Goal: Information Seeking & Learning: Learn about a topic

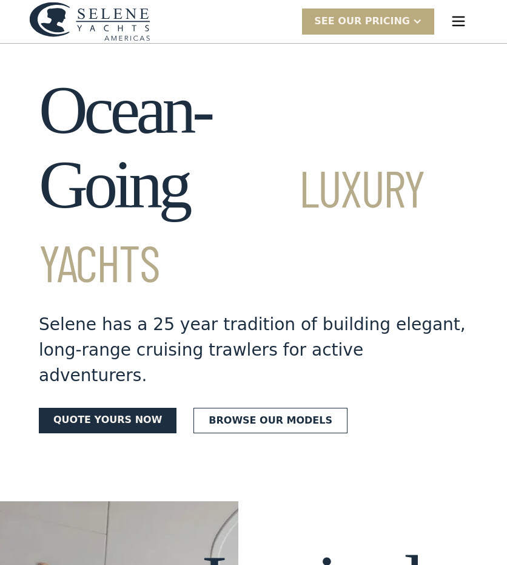
click at [381, 24] on div "SEE Our Pricing" at bounding box center [362, 21] width 96 height 15
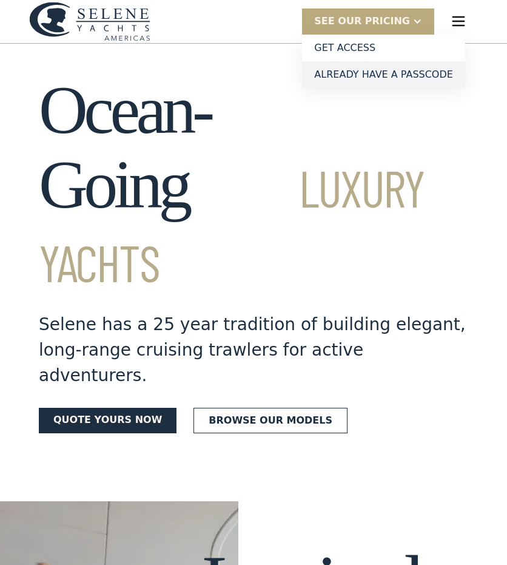
click at [368, 72] on link "Already have a passcode" at bounding box center [383, 74] width 163 height 27
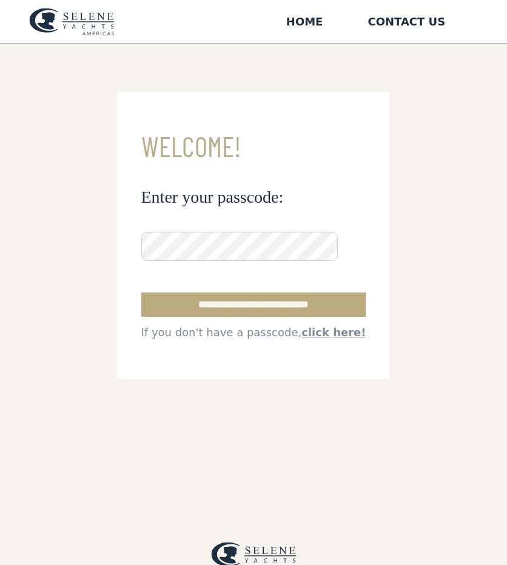
click at [241, 301] on input "**********" at bounding box center [253, 304] width 225 height 24
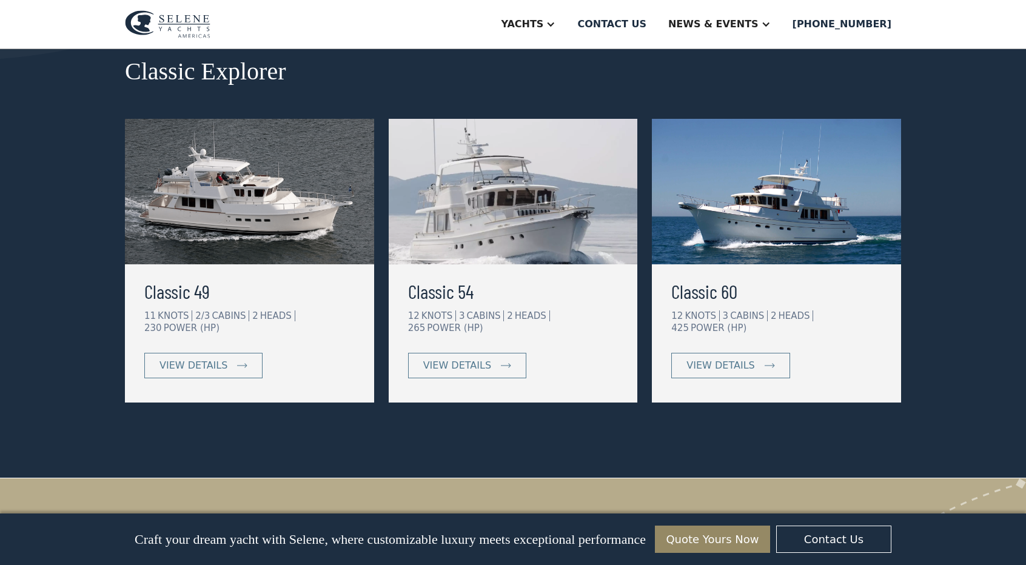
scroll to position [595, 0]
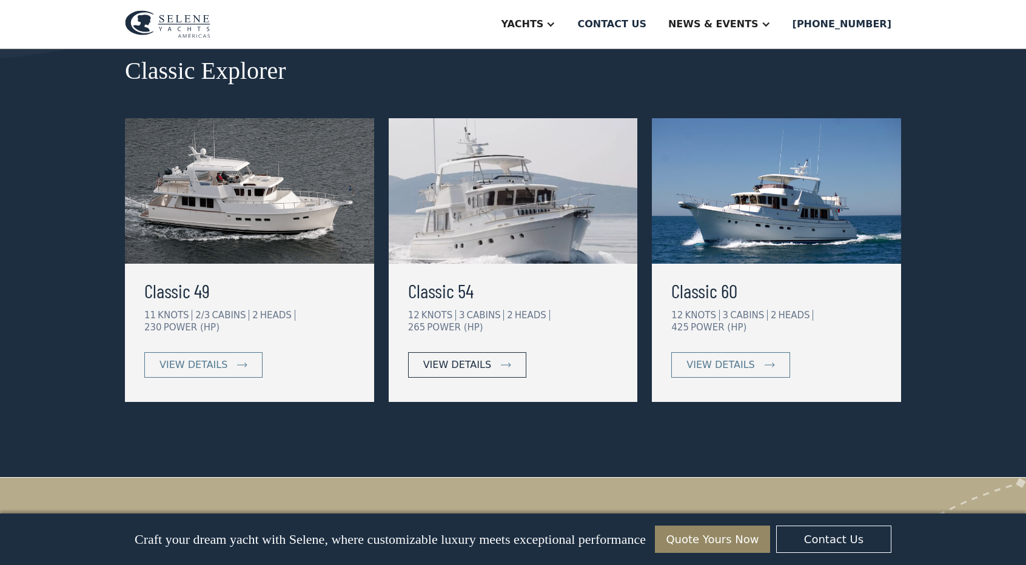
click at [462, 358] on div "view details" at bounding box center [457, 365] width 68 height 15
click at [203, 358] on div "view details" at bounding box center [193, 365] width 68 height 15
click at [231, 352] on link "view details" at bounding box center [203, 364] width 118 height 25
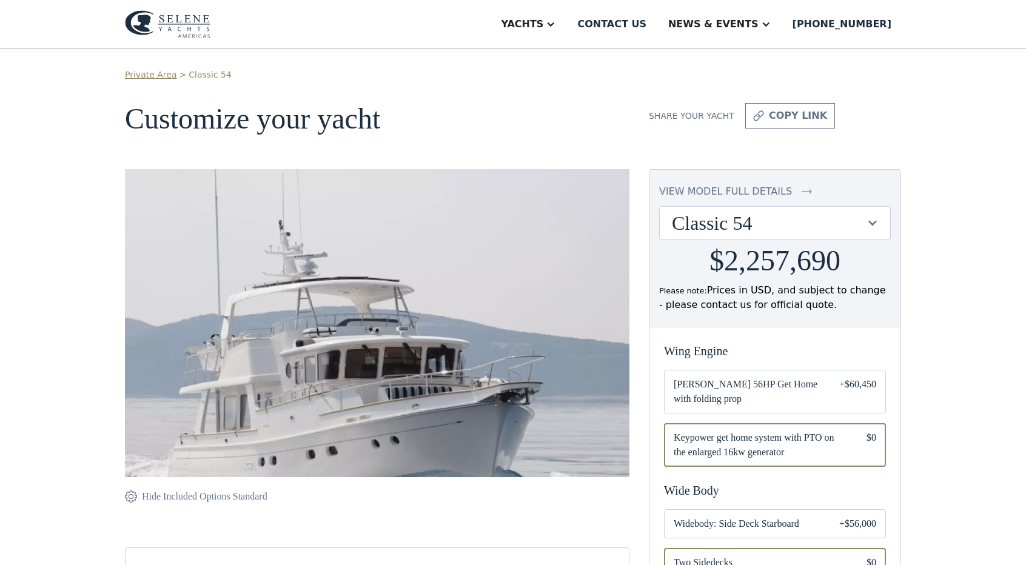
click at [711, 187] on div "view model full details" at bounding box center [725, 191] width 133 height 15
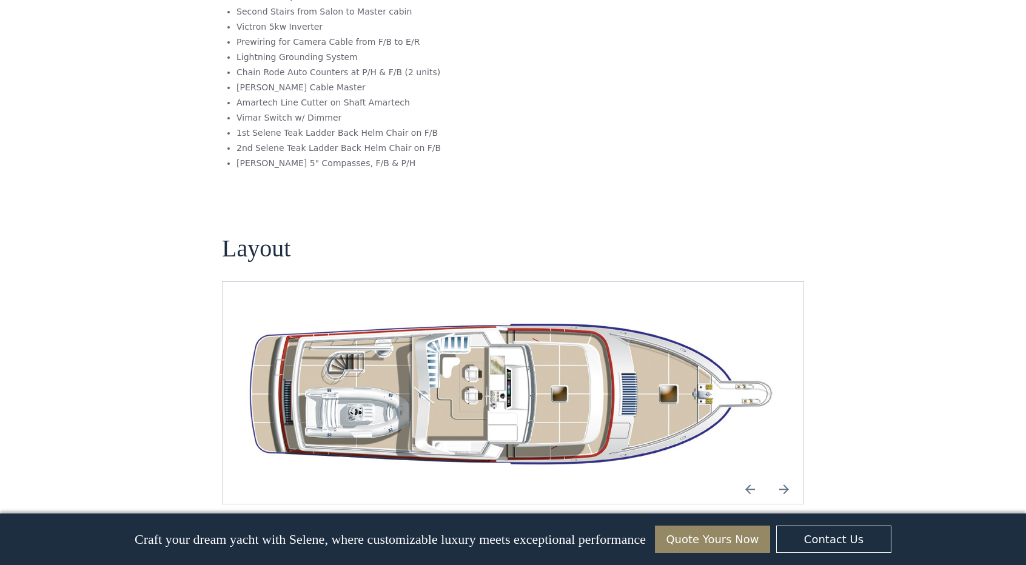
scroll to position [1978, 0]
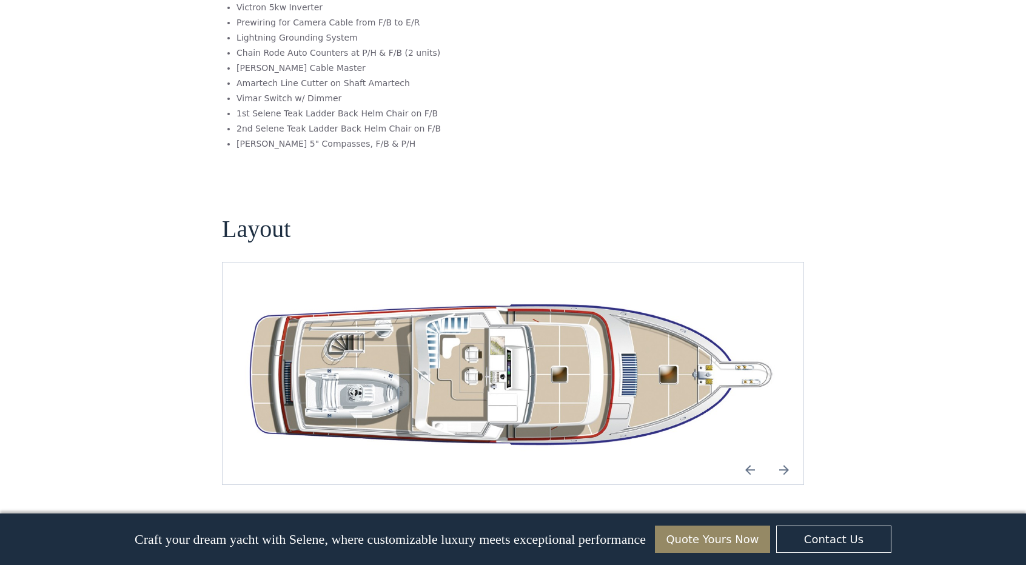
click at [779, 455] on img "Next slide" at bounding box center [784, 469] width 29 height 29
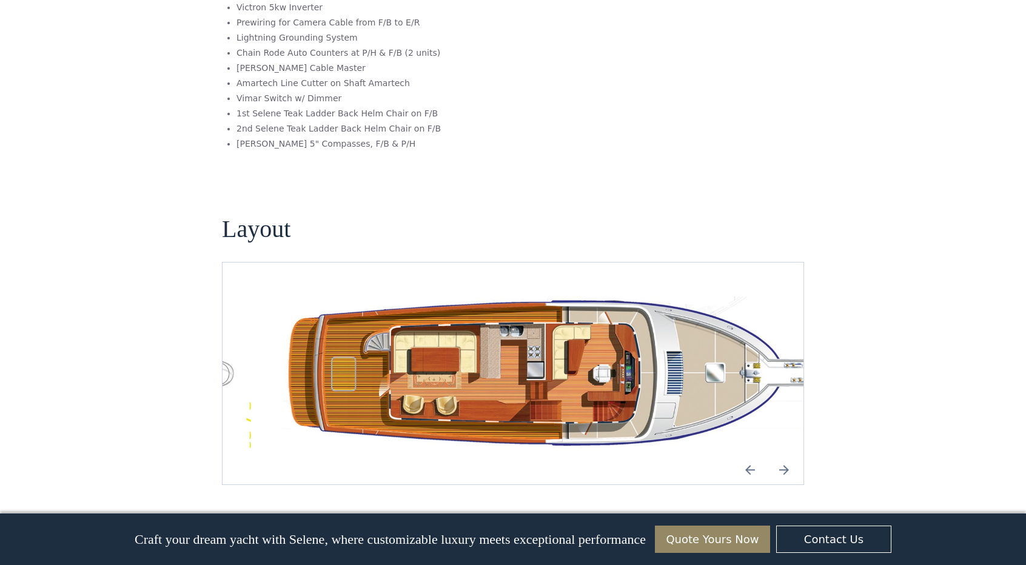
click at [779, 455] on img "Next slide" at bounding box center [784, 469] width 29 height 29
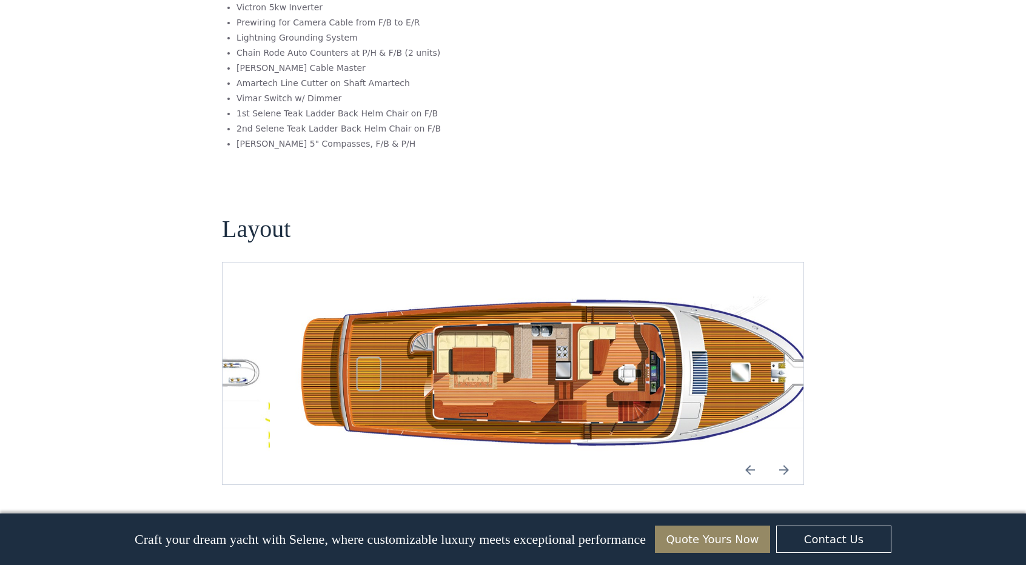
click at [743, 455] on img "Previous slide" at bounding box center [750, 469] width 29 height 29
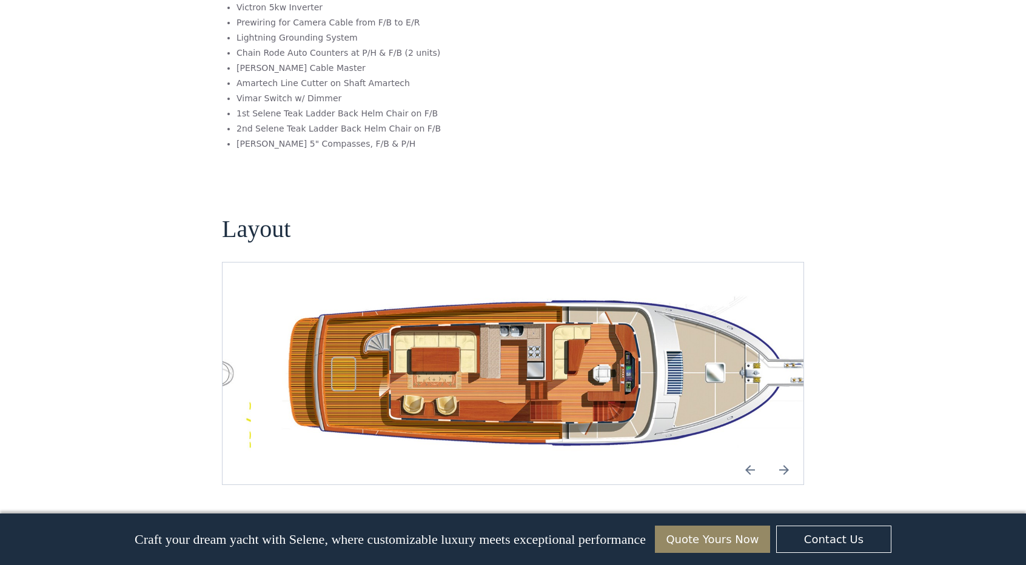
click at [743, 455] on img "Previous slide" at bounding box center [750, 469] width 29 height 29
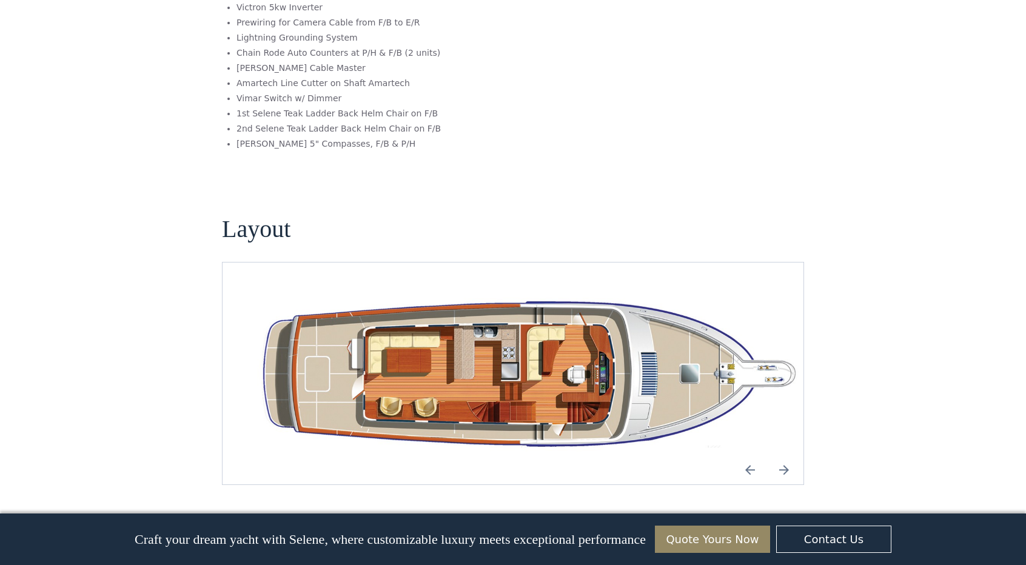
click at [777, 455] on img "Next slide" at bounding box center [784, 469] width 29 height 29
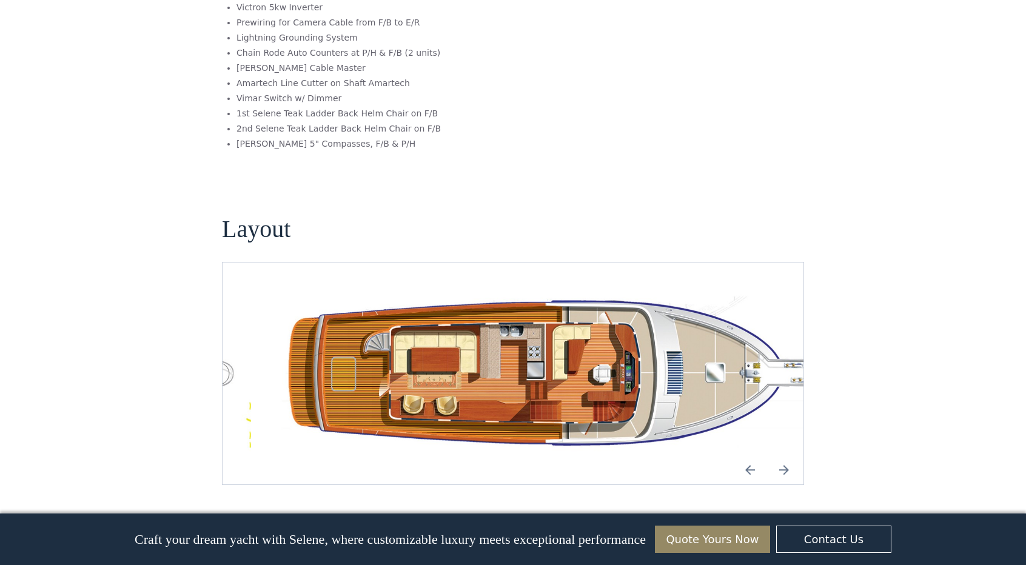
click at [751, 455] on img "Previous slide" at bounding box center [750, 469] width 29 height 29
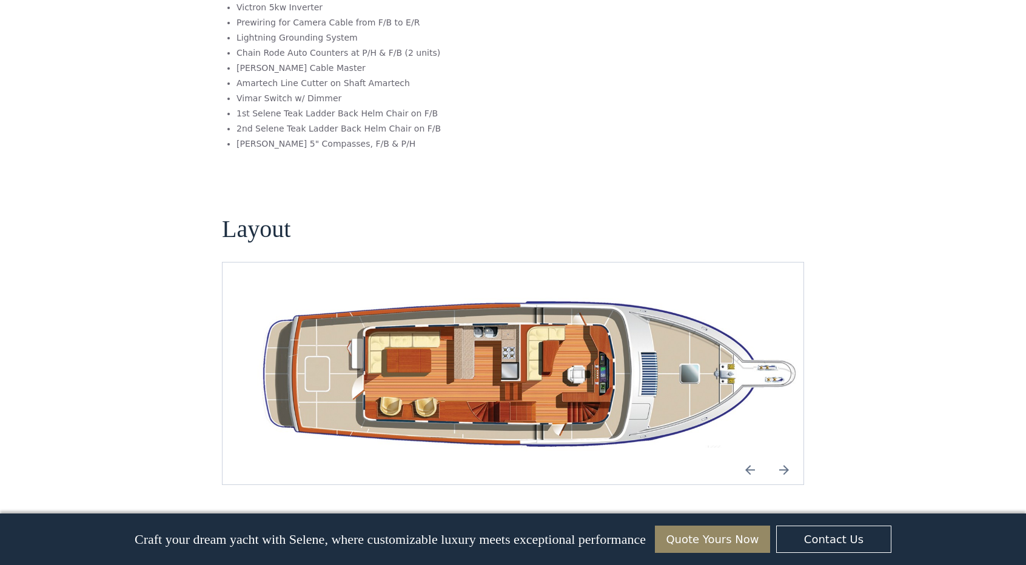
click at [776, 455] on img "Next slide" at bounding box center [784, 469] width 29 height 29
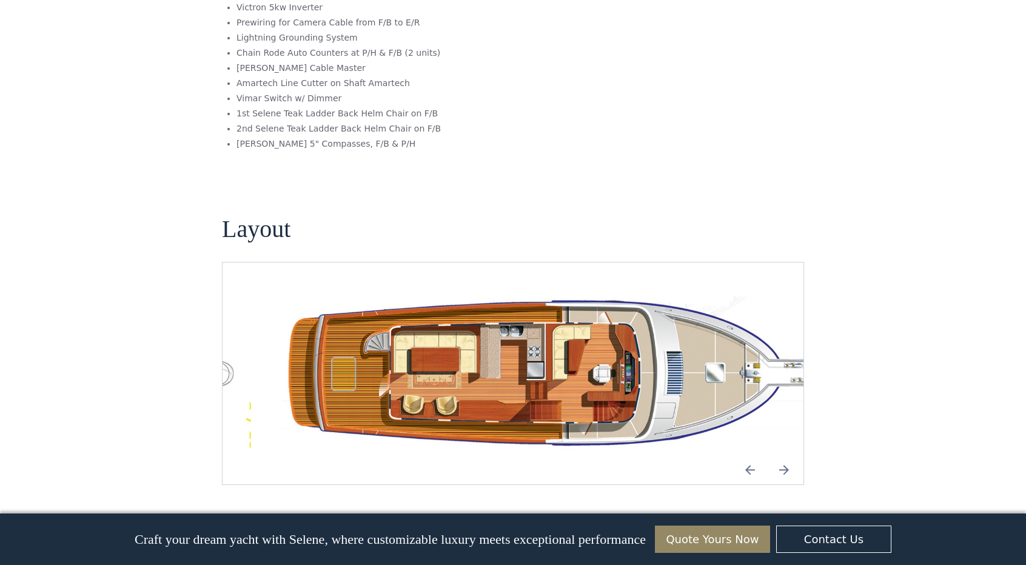
click at [747, 455] on img "Previous slide" at bounding box center [750, 469] width 29 height 29
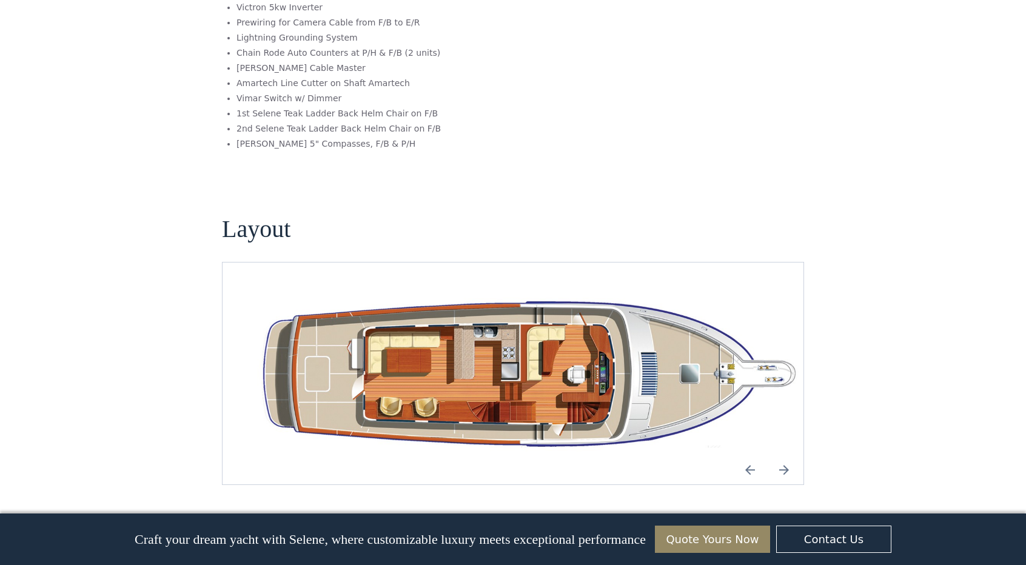
click at [777, 455] on img "Next slide" at bounding box center [784, 469] width 29 height 29
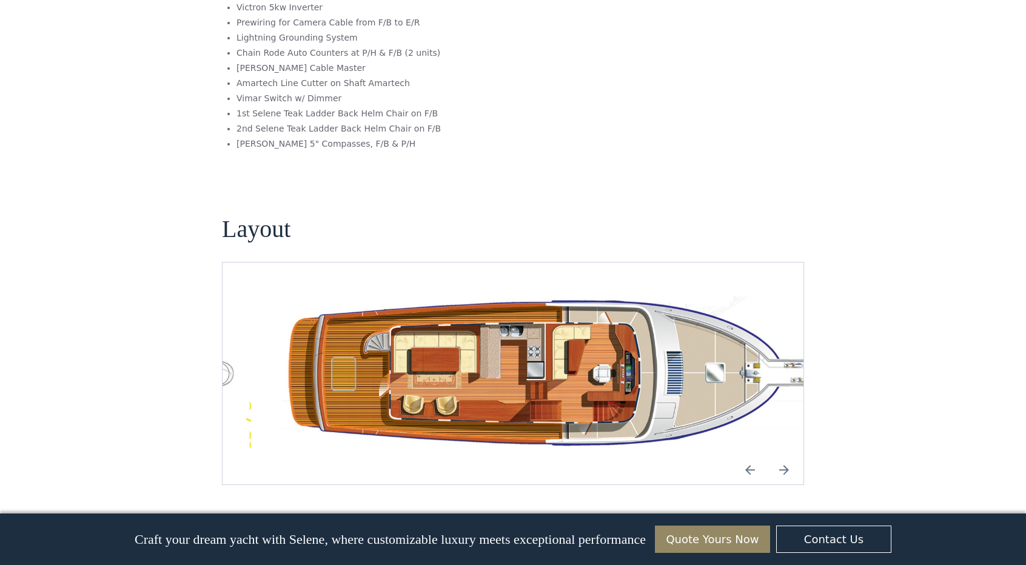
click at [777, 455] on img "Next slide" at bounding box center [784, 469] width 29 height 29
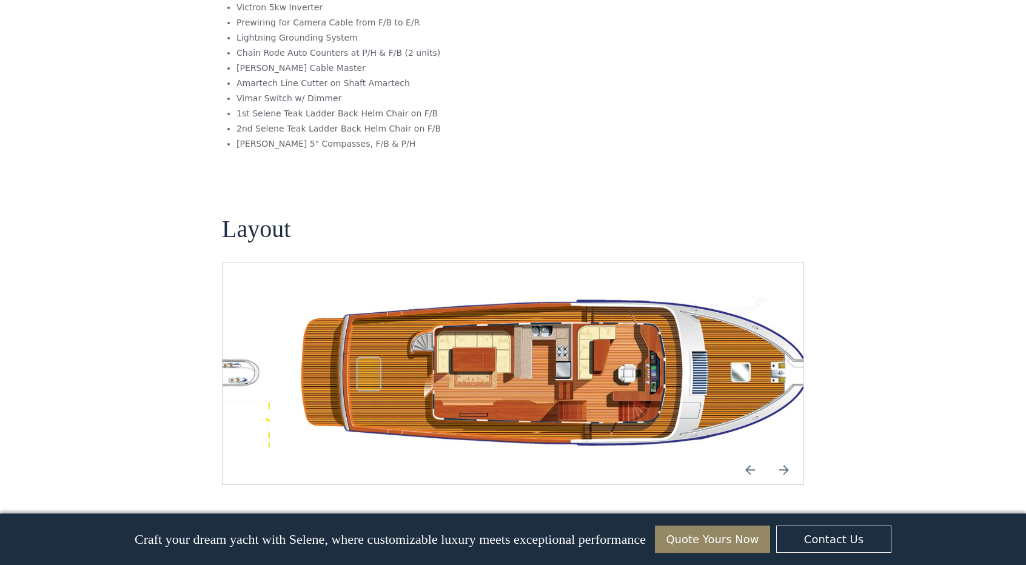
click at [777, 455] on img "Next slide" at bounding box center [784, 469] width 29 height 29
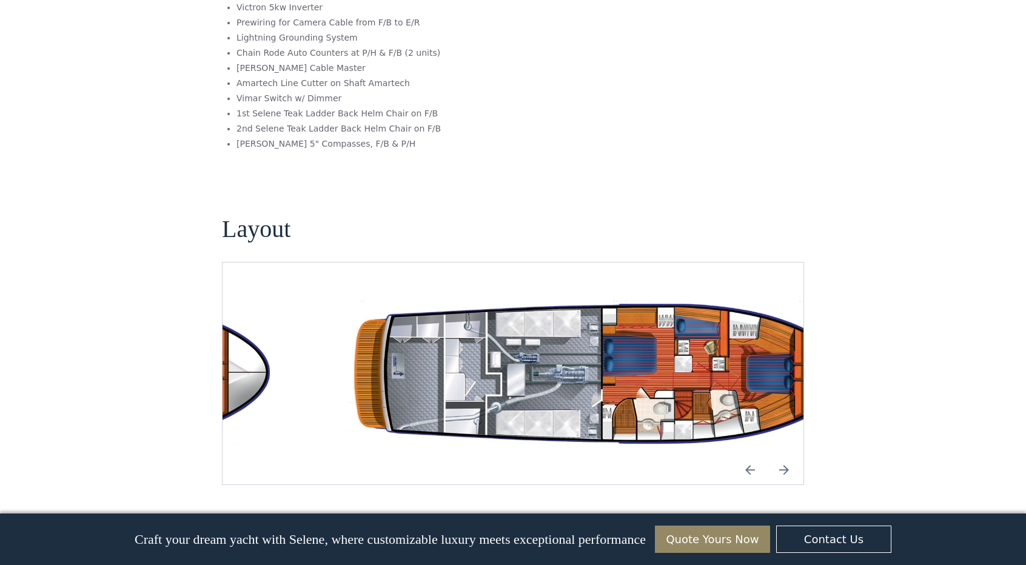
click at [777, 455] on img "Next slide" at bounding box center [784, 469] width 29 height 29
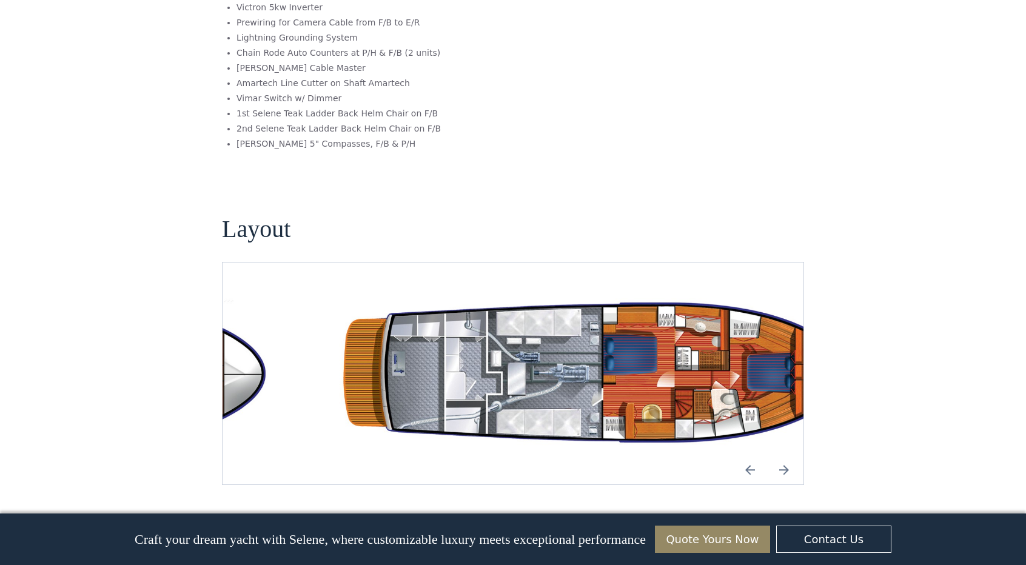
click at [777, 455] on img "Next slide" at bounding box center [784, 469] width 29 height 29
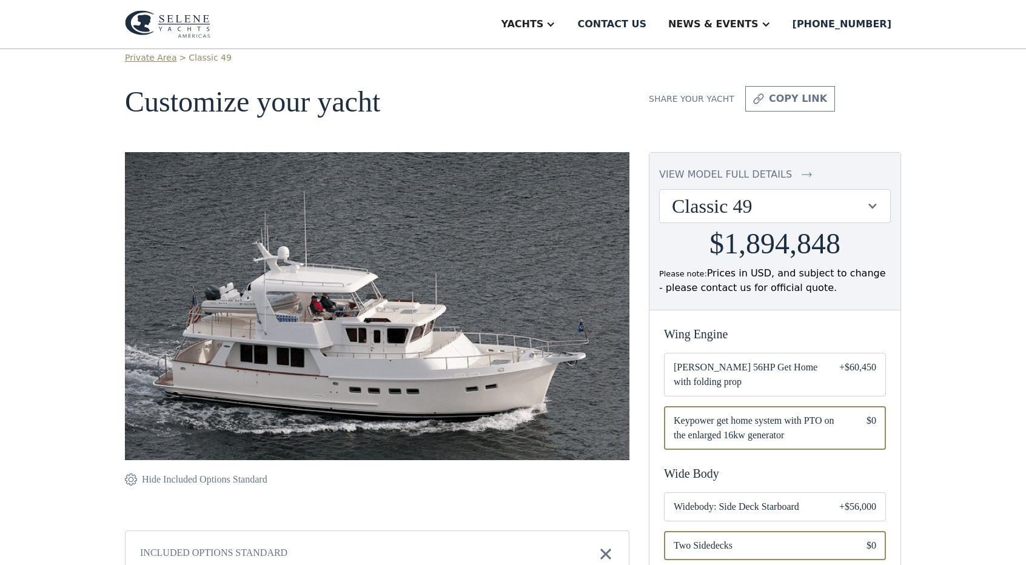
scroll to position [16, 0]
click at [717, 174] on div "view model full details" at bounding box center [725, 175] width 133 height 15
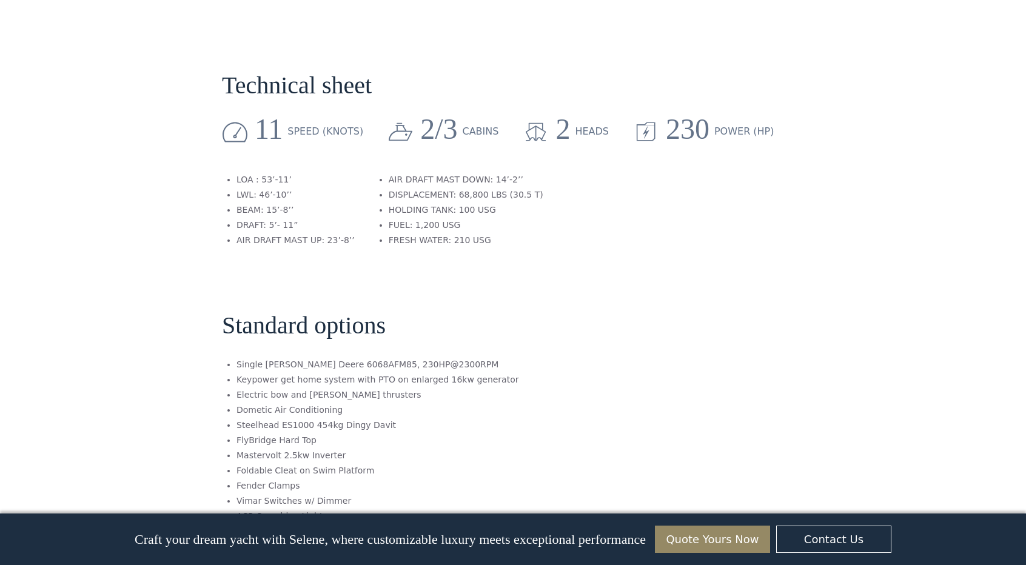
scroll to position [0, 0]
